Goal: Task Accomplishment & Management: Use online tool/utility

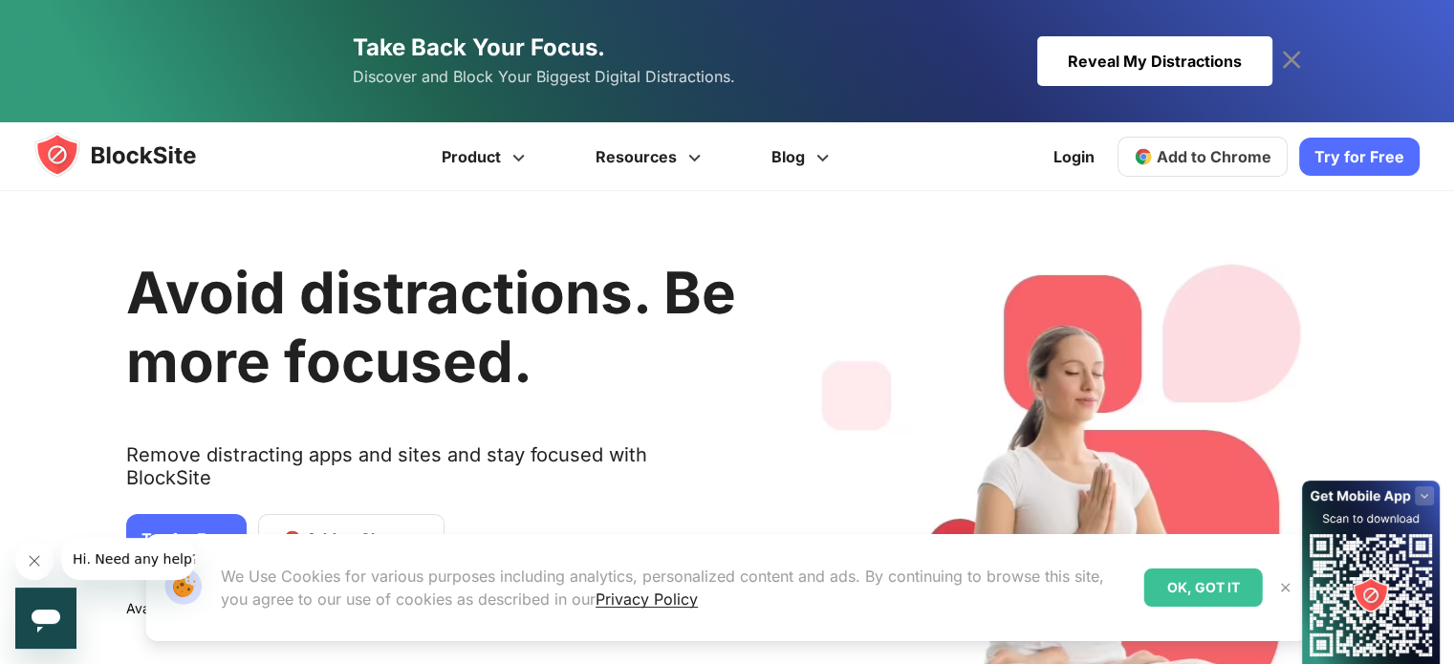
click at [1187, 154] on span "Add to Chrome" at bounding box center [1214, 156] width 115 height 19
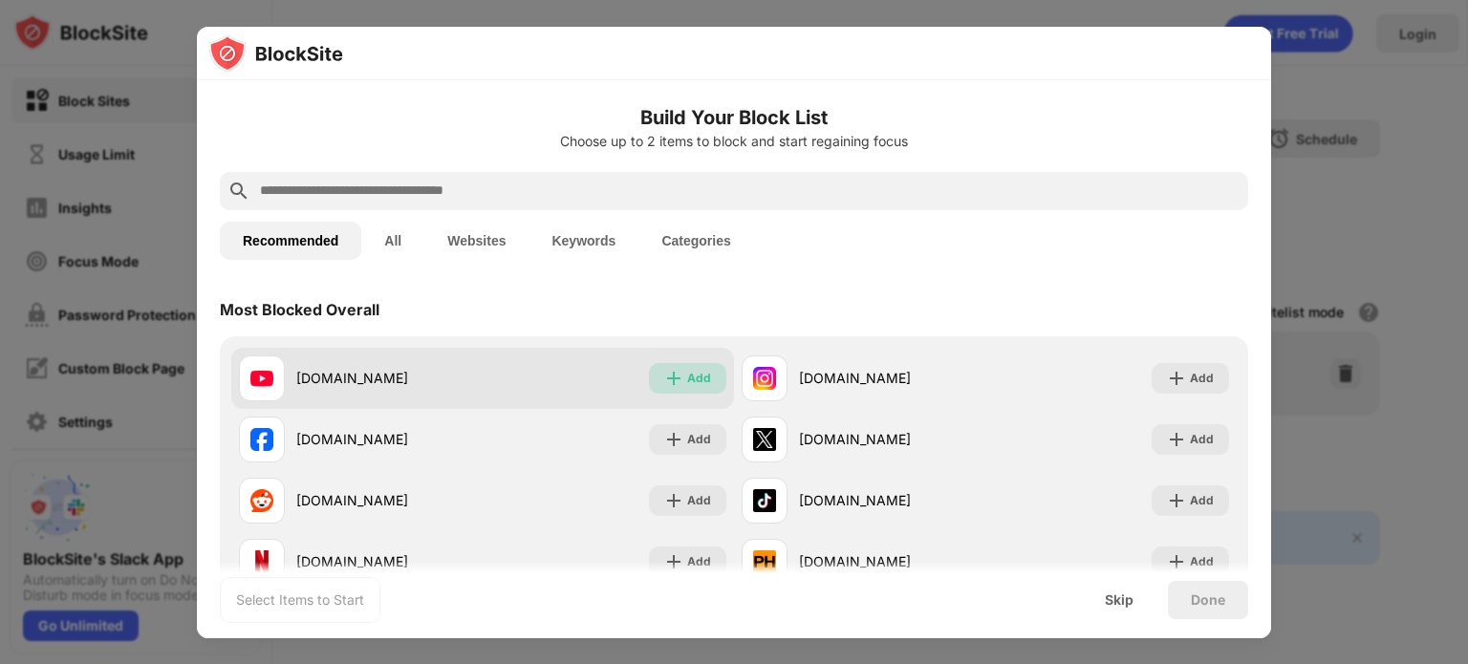
click at [673, 380] on img at bounding box center [673, 378] width 19 height 19
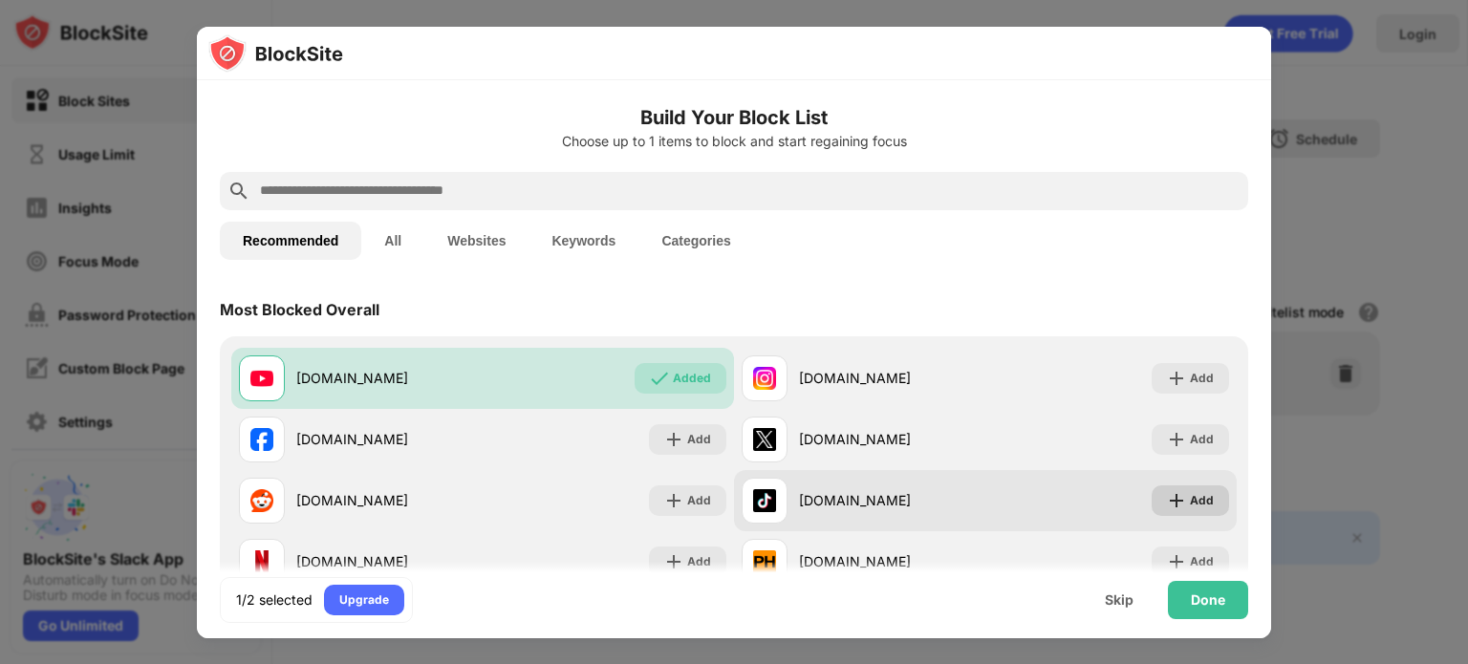
click at [1174, 499] on div "Add" at bounding box center [1190, 501] width 77 height 31
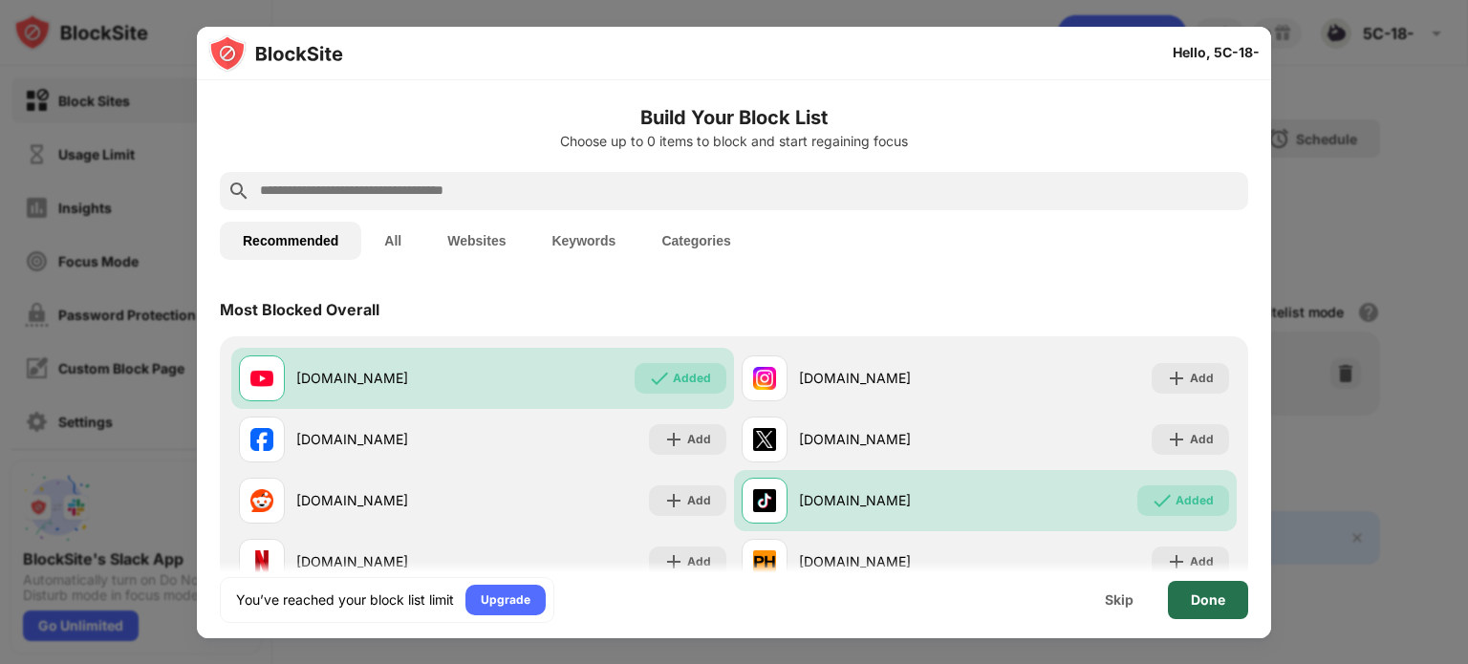
click at [1211, 603] on div "Done" at bounding box center [1208, 600] width 34 height 15
